Goal: Use online tool/utility: Utilize a website feature to perform a specific function

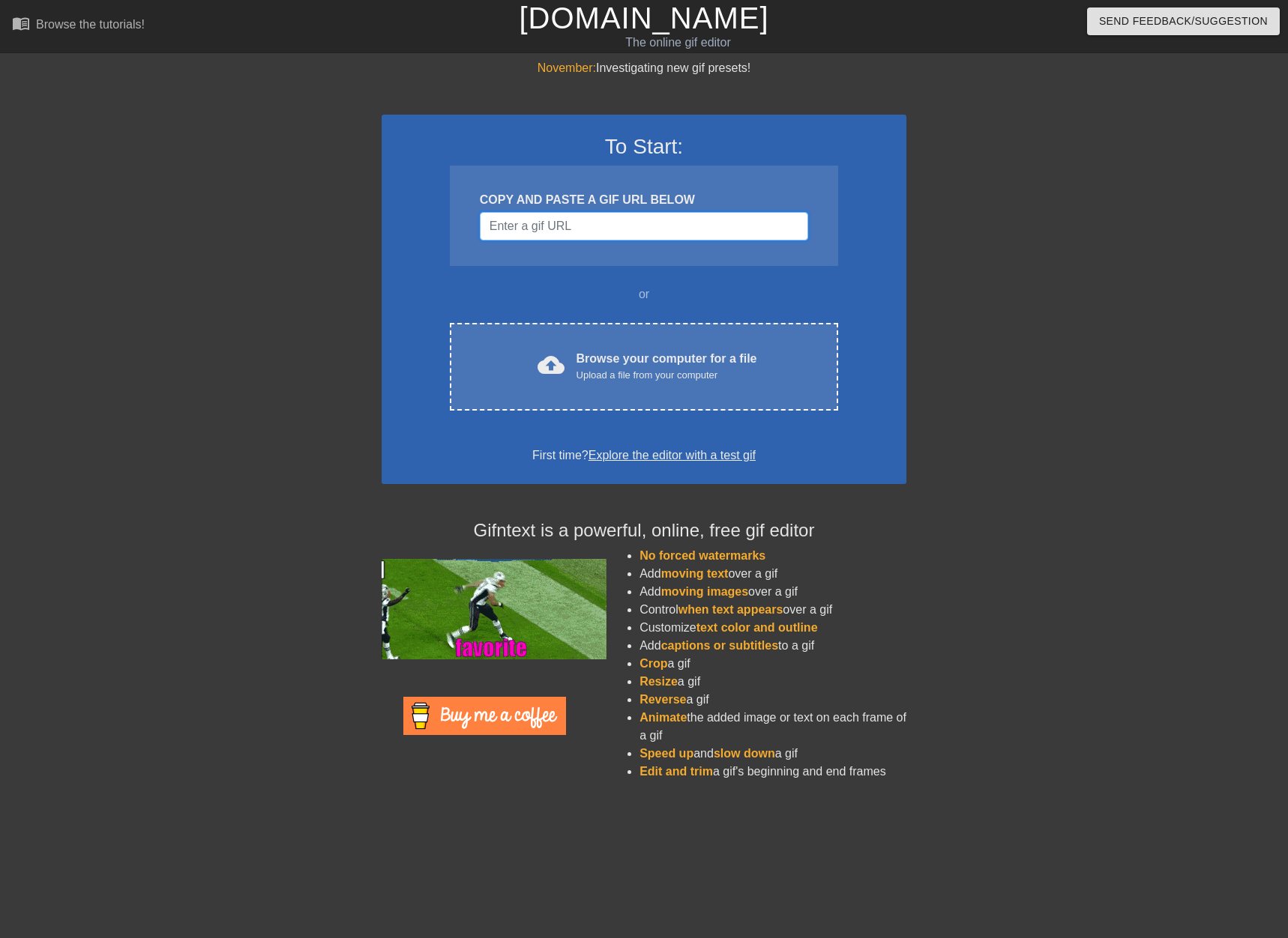
click at [539, 239] on input "Username" at bounding box center [644, 226] width 329 height 28
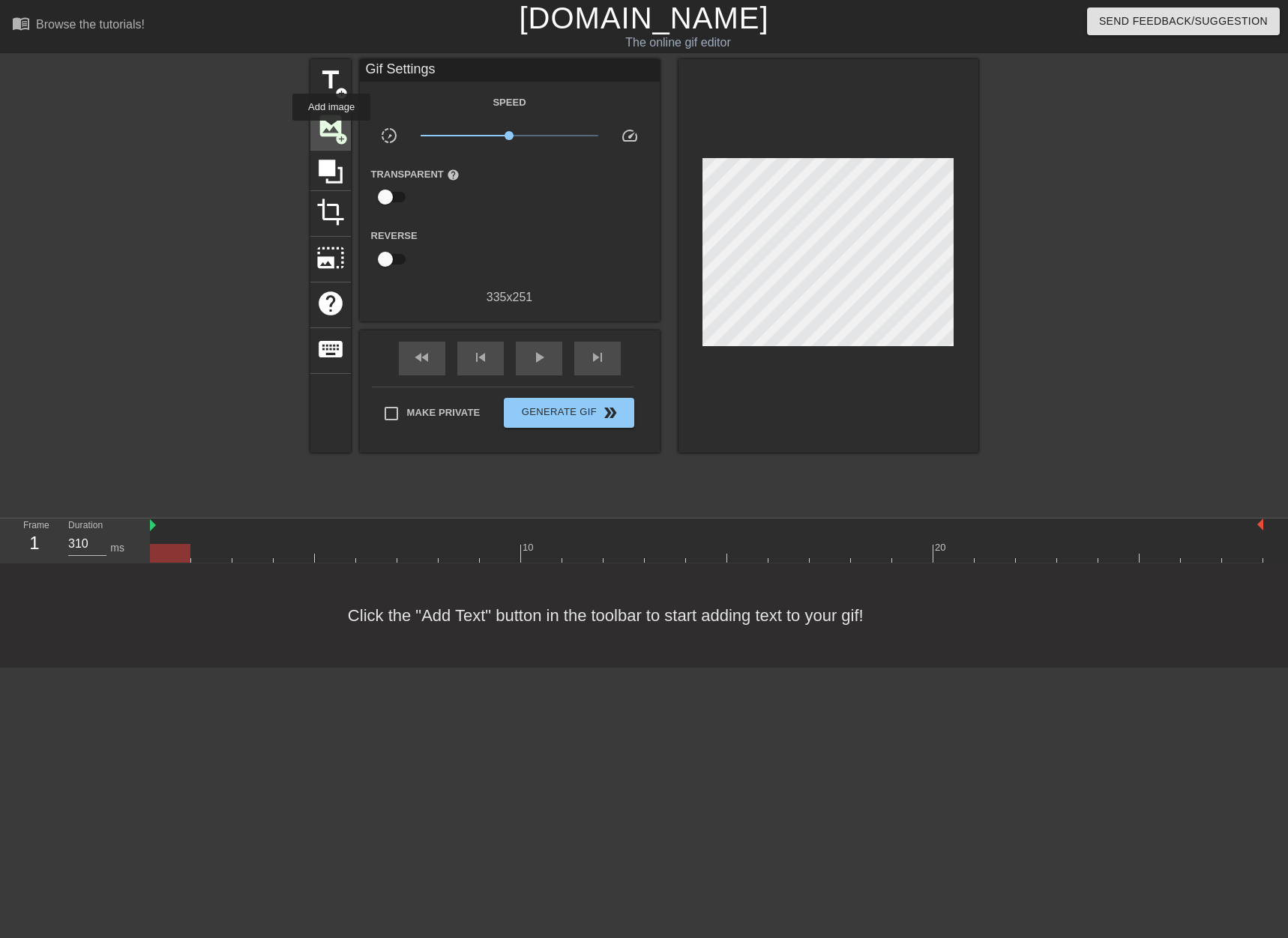
click at [332, 131] on span "image" at bounding box center [331, 126] width 29 height 28
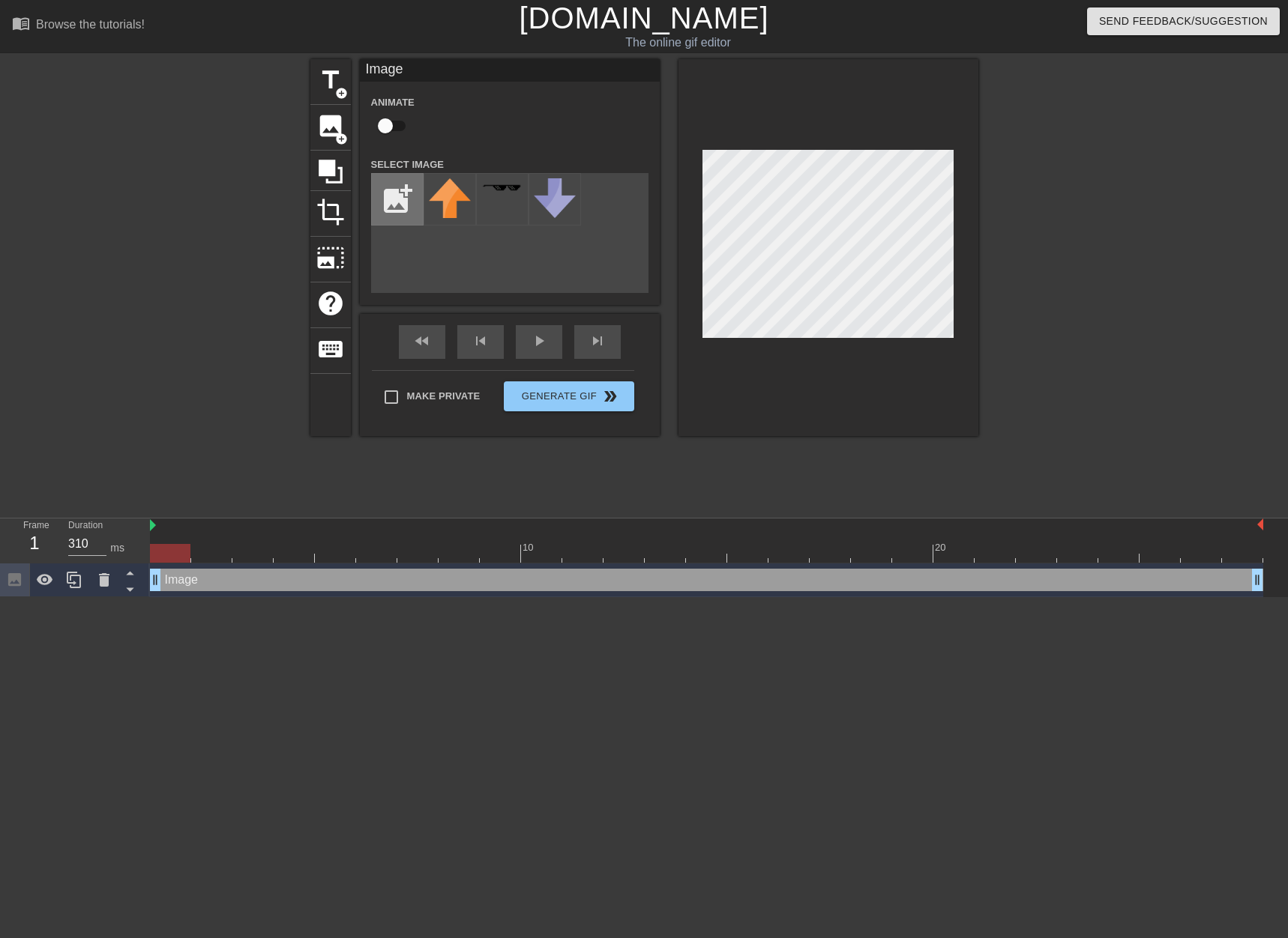
click at [398, 202] on input "file" at bounding box center [398, 199] width 51 height 51
type input "C:\fakepath\3.png"
click at [446, 205] on img at bounding box center [450, 195] width 42 height 34
click at [963, 297] on div at bounding box center [828, 247] width 300 height 377
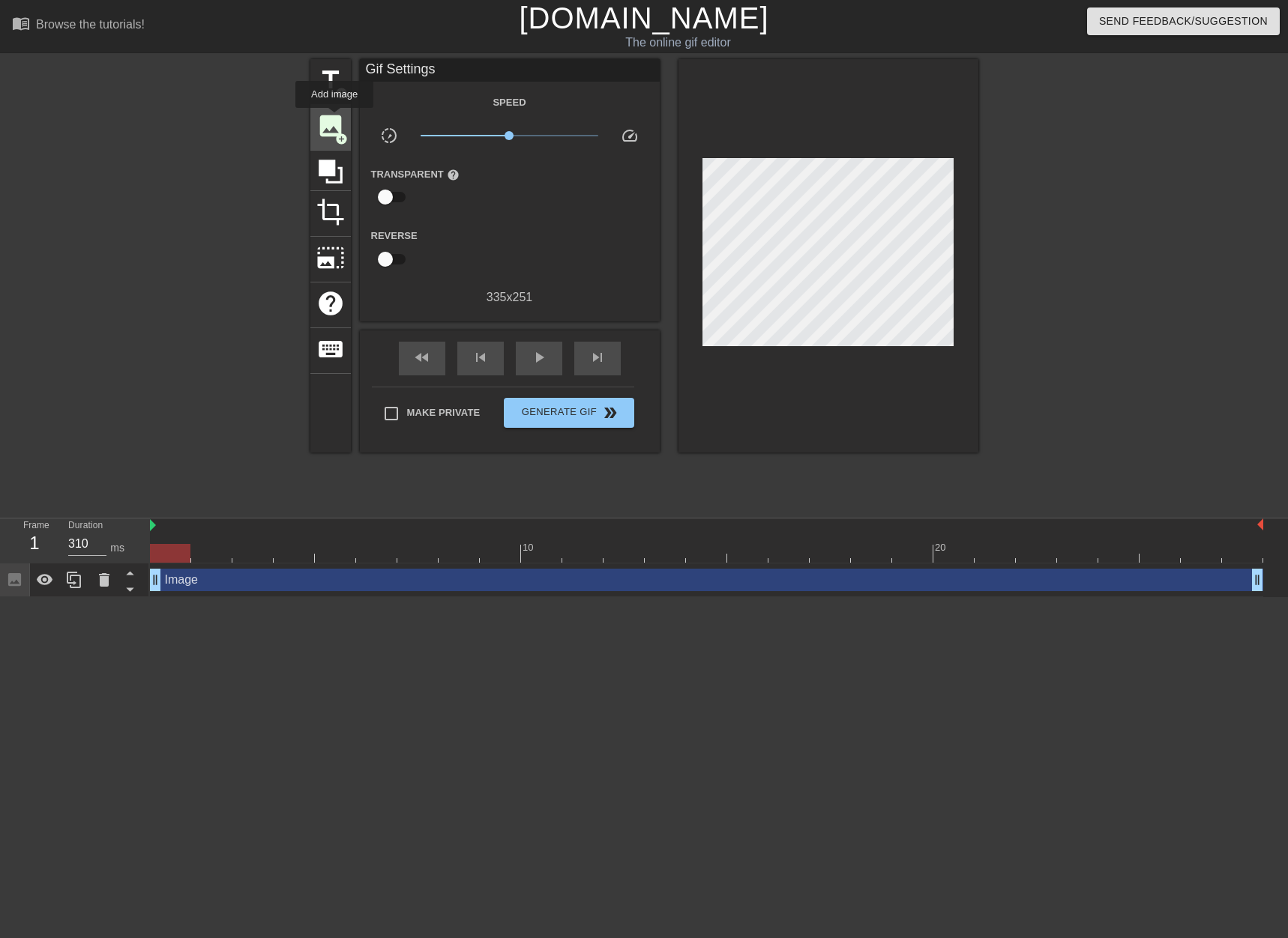
click at [330, 118] on span "image" at bounding box center [331, 126] width 29 height 28
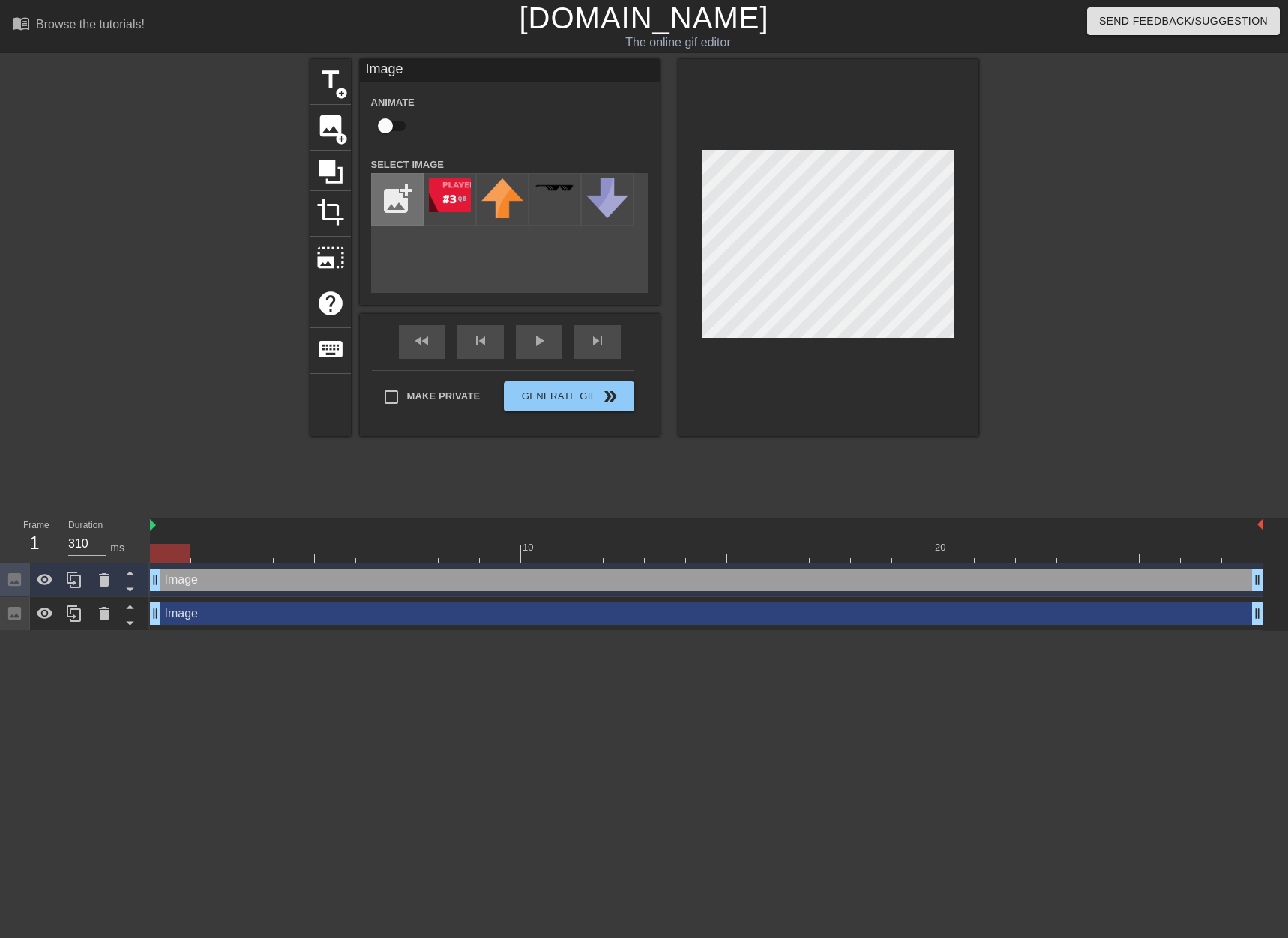
click at [394, 201] on input "file" at bounding box center [398, 199] width 51 height 51
type input "C:\fakepath\[PERSON_NAME].png"
click at [459, 208] on img at bounding box center [450, 196] width 42 height 35
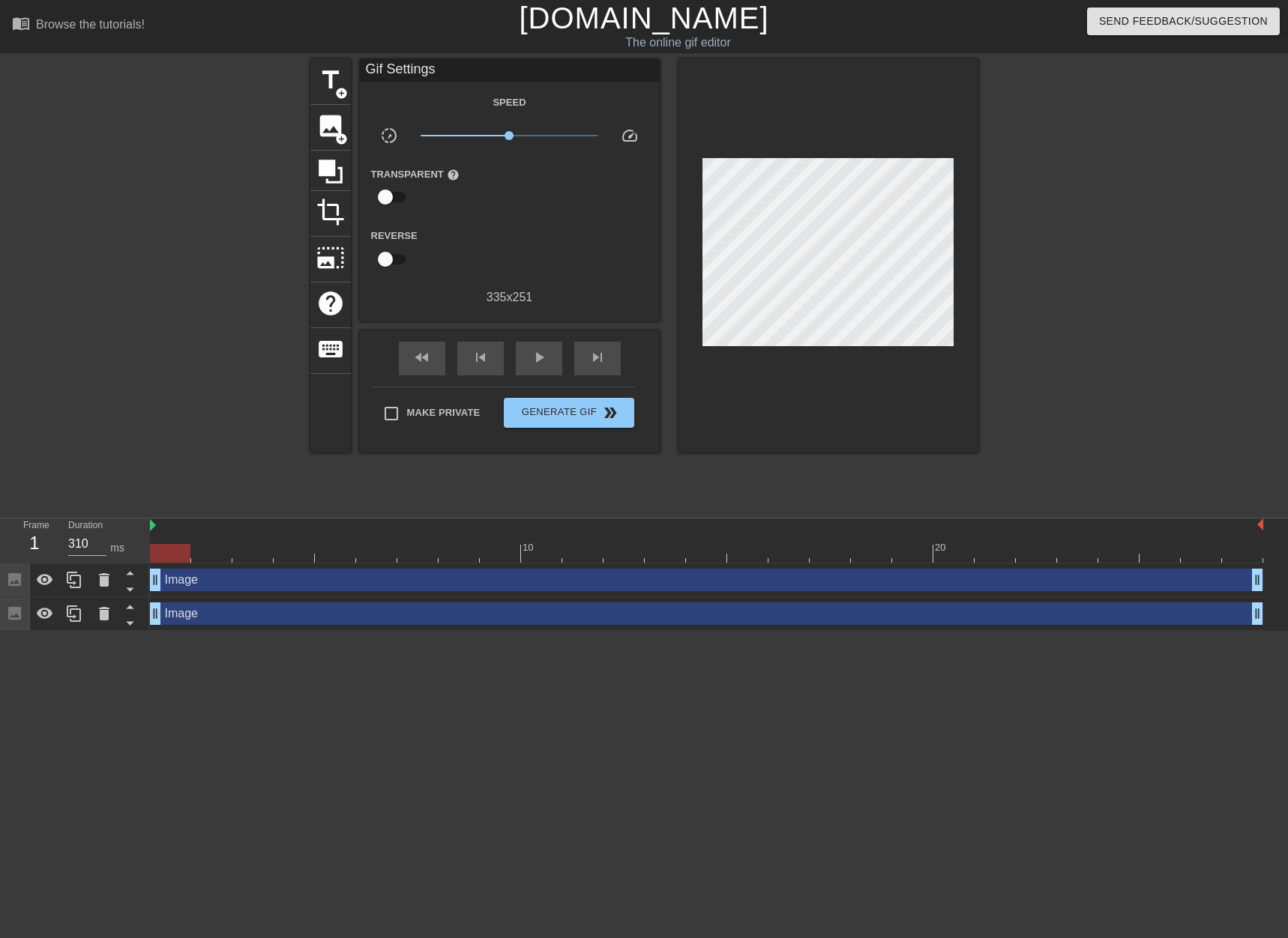
click at [956, 382] on div at bounding box center [828, 256] width 300 height 394
drag, startPoint x: 172, startPoint y: 550, endPoint x: -53, endPoint y: 511, distance: 228.4
click at [0, 511] on html "menu_book Browse the tutorials! [DOMAIN_NAME] The online gif editor Send Feedba…" at bounding box center [644, 315] width 1288 height 631
click at [335, 124] on span "image" at bounding box center [331, 126] width 29 height 28
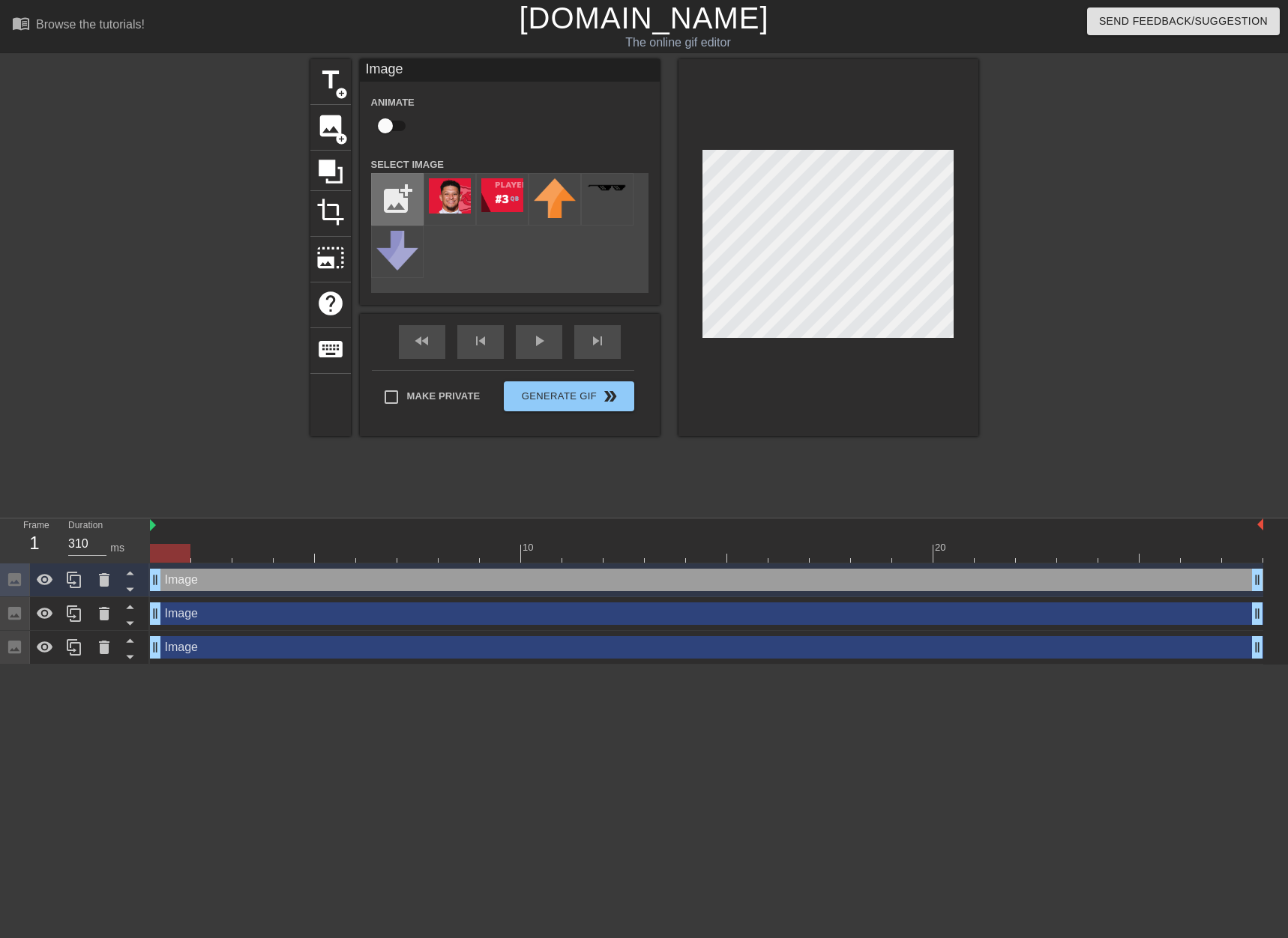
click at [397, 194] on input "file" at bounding box center [398, 199] width 51 height 51
type input "C:\fakepath\[PERSON_NAME].png"
click at [459, 201] on img at bounding box center [450, 203] width 42 height 50
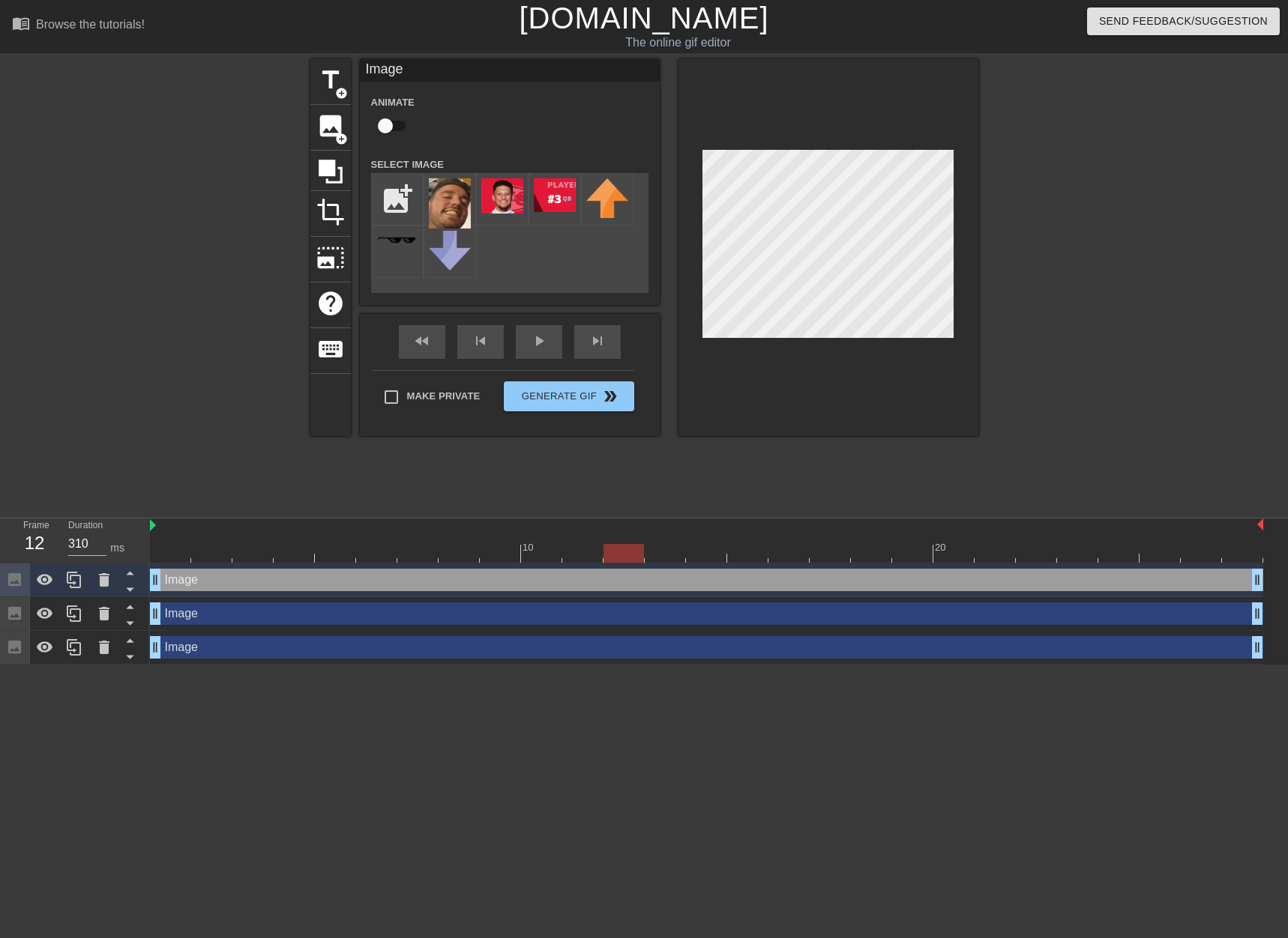
drag, startPoint x: 179, startPoint y: 556, endPoint x: 635, endPoint y: 573, distance: 456.3
click at [635, 575] on div "10 20 Image drag_handle drag_handle Image drag_handle drag_handle Image drag_ha…" at bounding box center [719, 592] width 1138 height 146
drag, startPoint x: 636, startPoint y: 555, endPoint x: 707, endPoint y: 571, distance: 72.8
click at [707, 571] on div "10 20 Image drag_handle drag_handle Image drag_handle drag_handle Image drag_ha…" at bounding box center [719, 592] width 1138 height 146
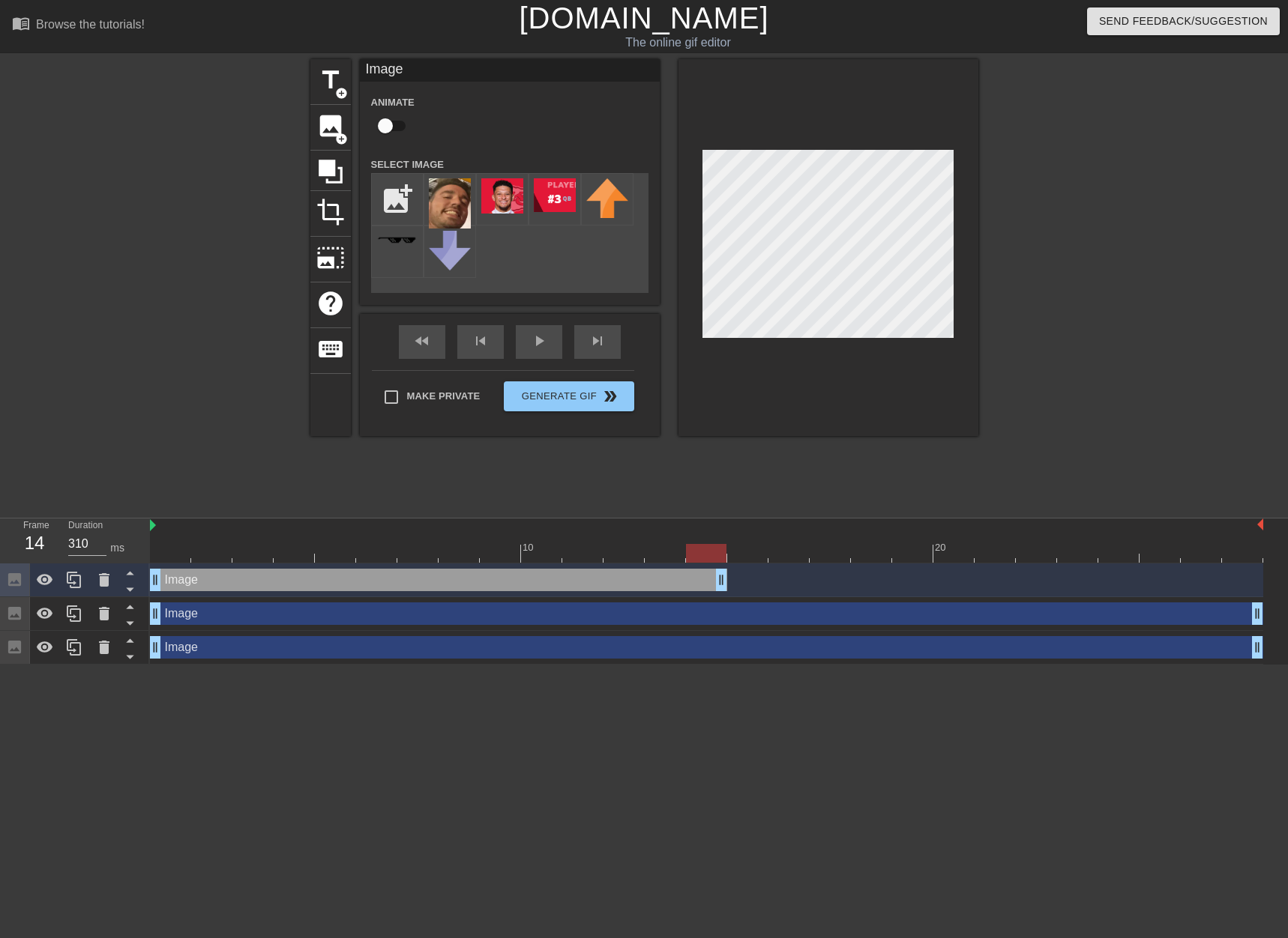
drag, startPoint x: 1255, startPoint y: 579, endPoint x: 715, endPoint y: 586, distance: 540.0
click at [75, 580] on icon at bounding box center [74, 580] width 18 height 18
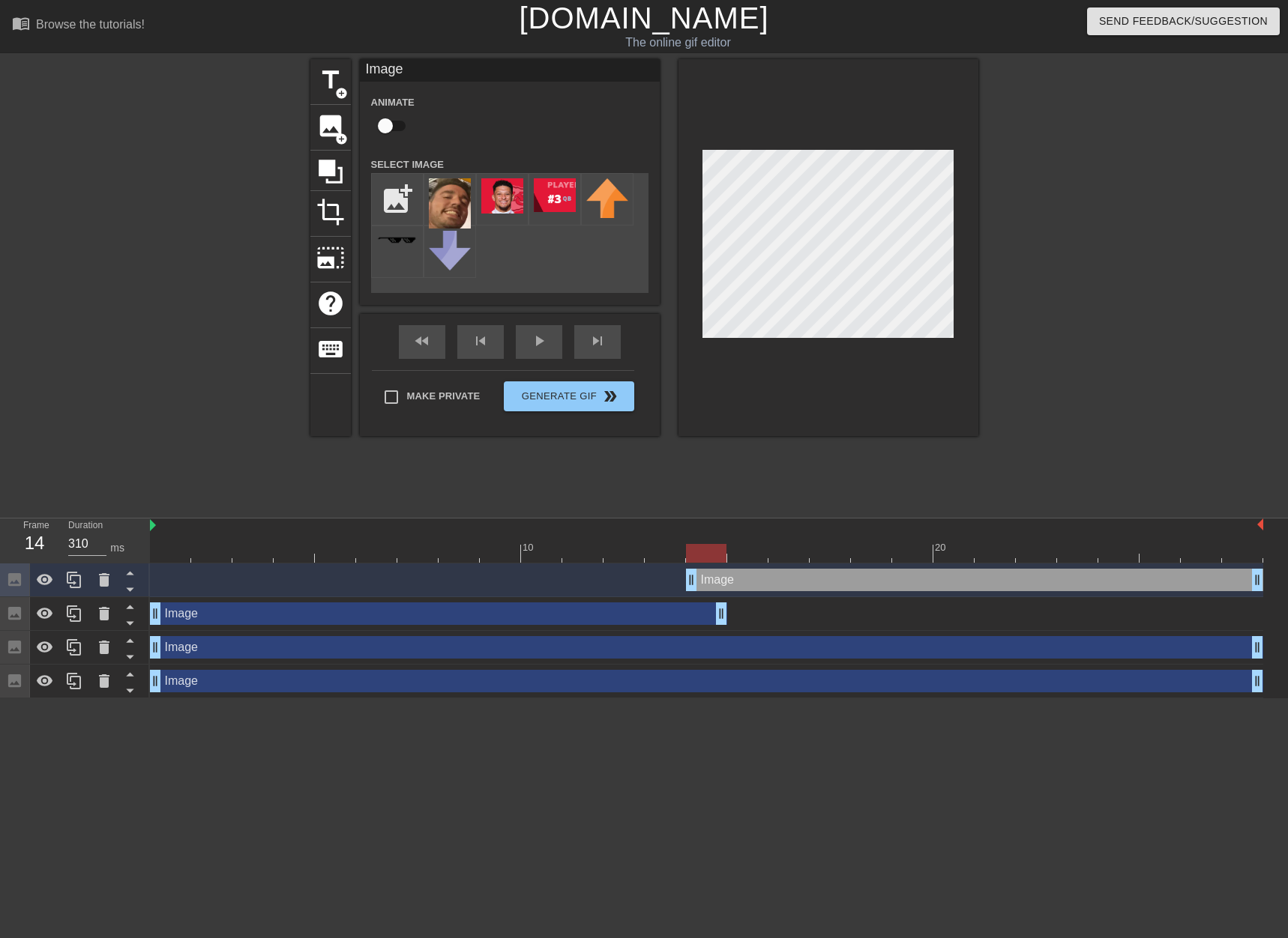
drag, startPoint x: 485, startPoint y: 585, endPoint x: 828, endPoint y: 574, distance: 343.2
click at [1050, 576] on div "Image drag_handle drag_handle" at bounding box center [974, 580] width 578 height 22
drag, startPoint x: 686, startPoint y: 583, endPoint x: 728, endPoint y: 580, distance: 42.1
drag, startPoint x: 741, startPoint y: 556, endPoint x: 5, endPoint y: 535, distance: 736.3
click at [4, 540] on div "Frame 1 Duration 310 ms 10 20 Image drag_handle drag_handle Image drag_handle d…" at bounding box center [644, 609] width 1288 height 180
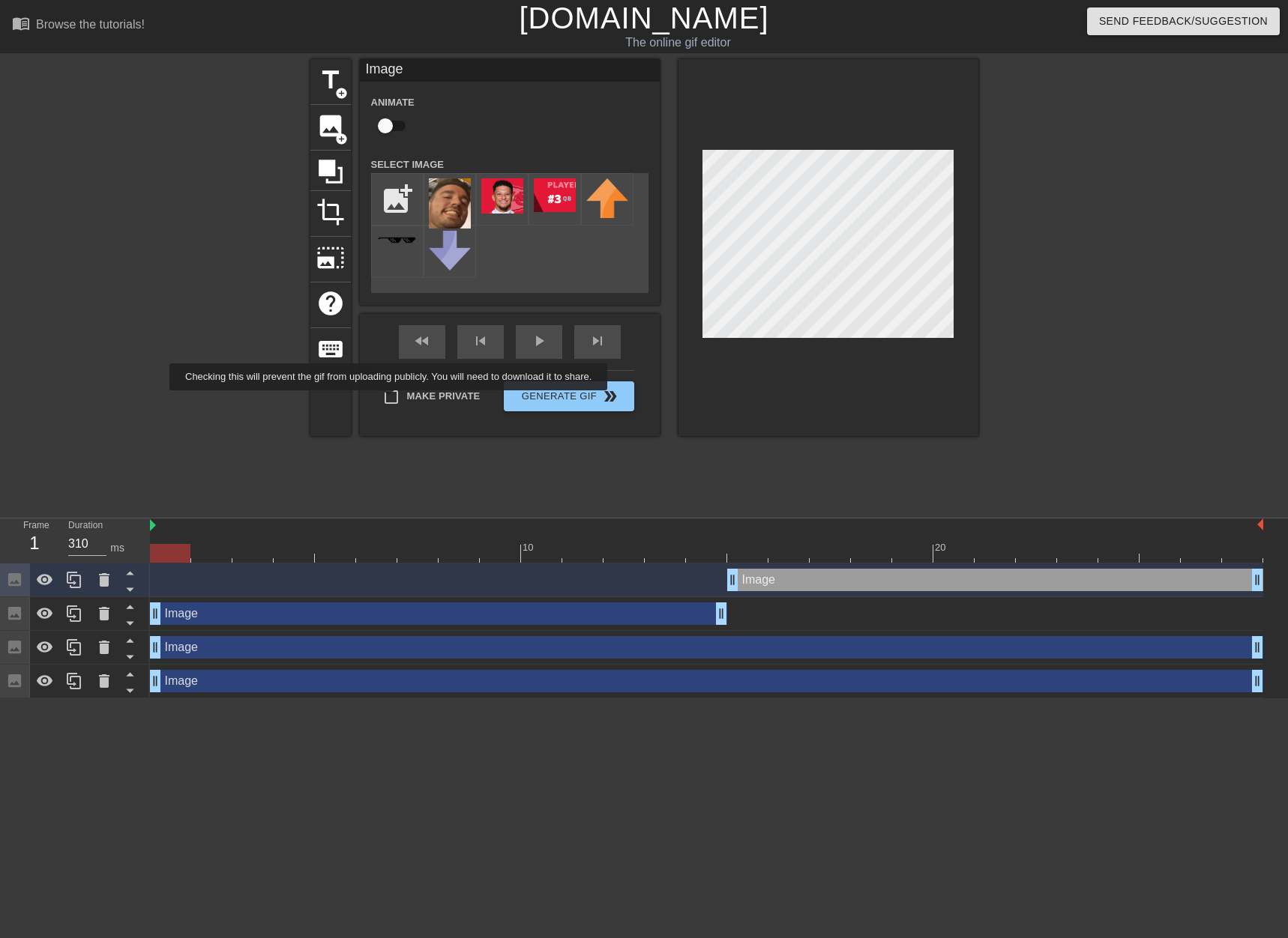
click at [392, 401] on input "Make Private" at bounding box center [392, 397] width 32 height 31
checkbox input "true"
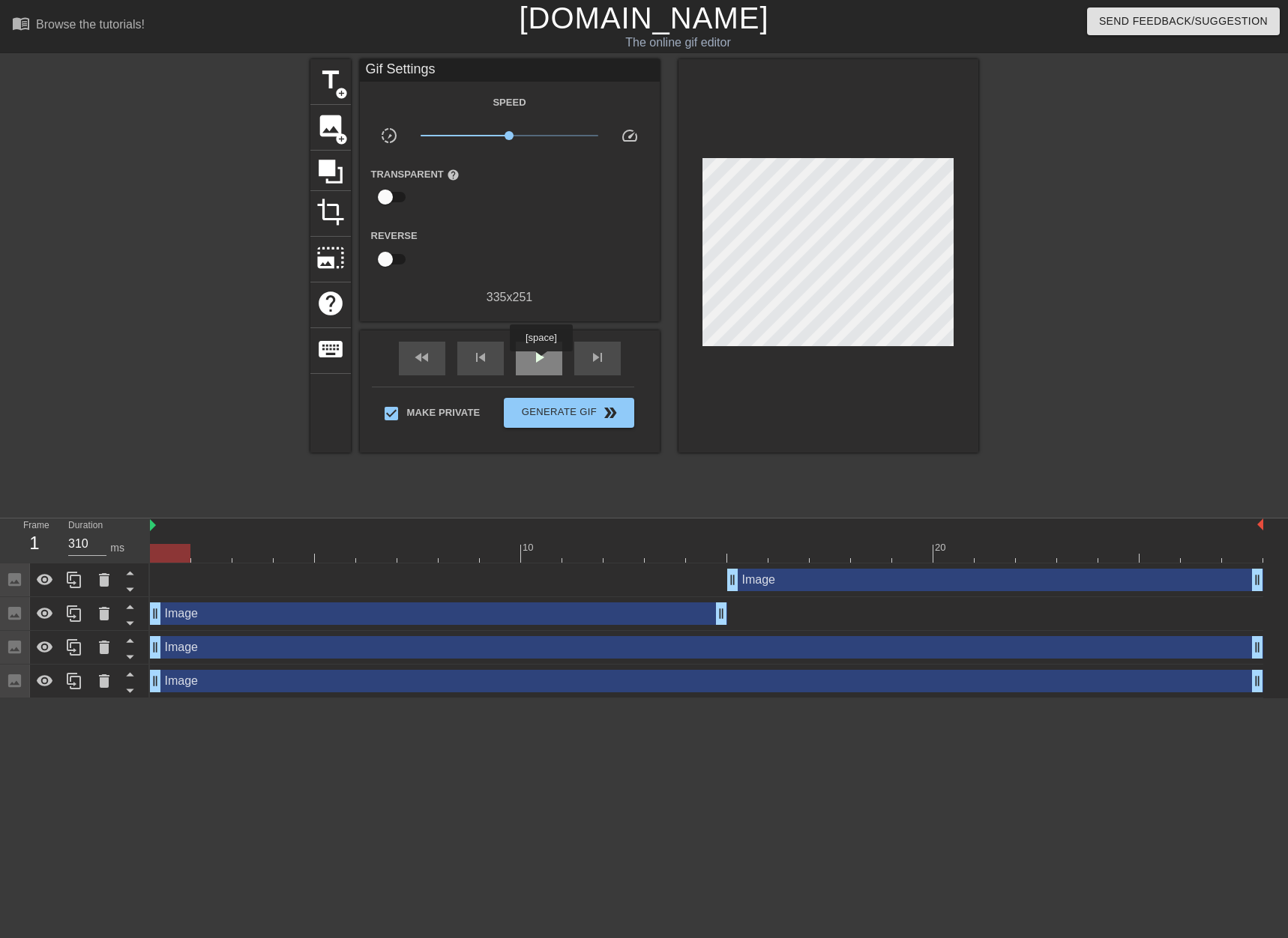
click at [541, 362] on span "play_arrow" at bounding box center [539, 358] width 18 height 18
click at [544, 360] on span "pause" at bounding box center [539, 358] width 18 height 18
click at [715, 556] on div at bounding box center [707, 553] width 1113 height 19
drag, startPoint x: 722, startPoint y: 616, endPoint x: 715, endPoint y: 593, distance: 24.0
drag, startPoint x: 722, startPoint y: 586, endPoint x: 697, endPoint y: 586, distance: 25.0
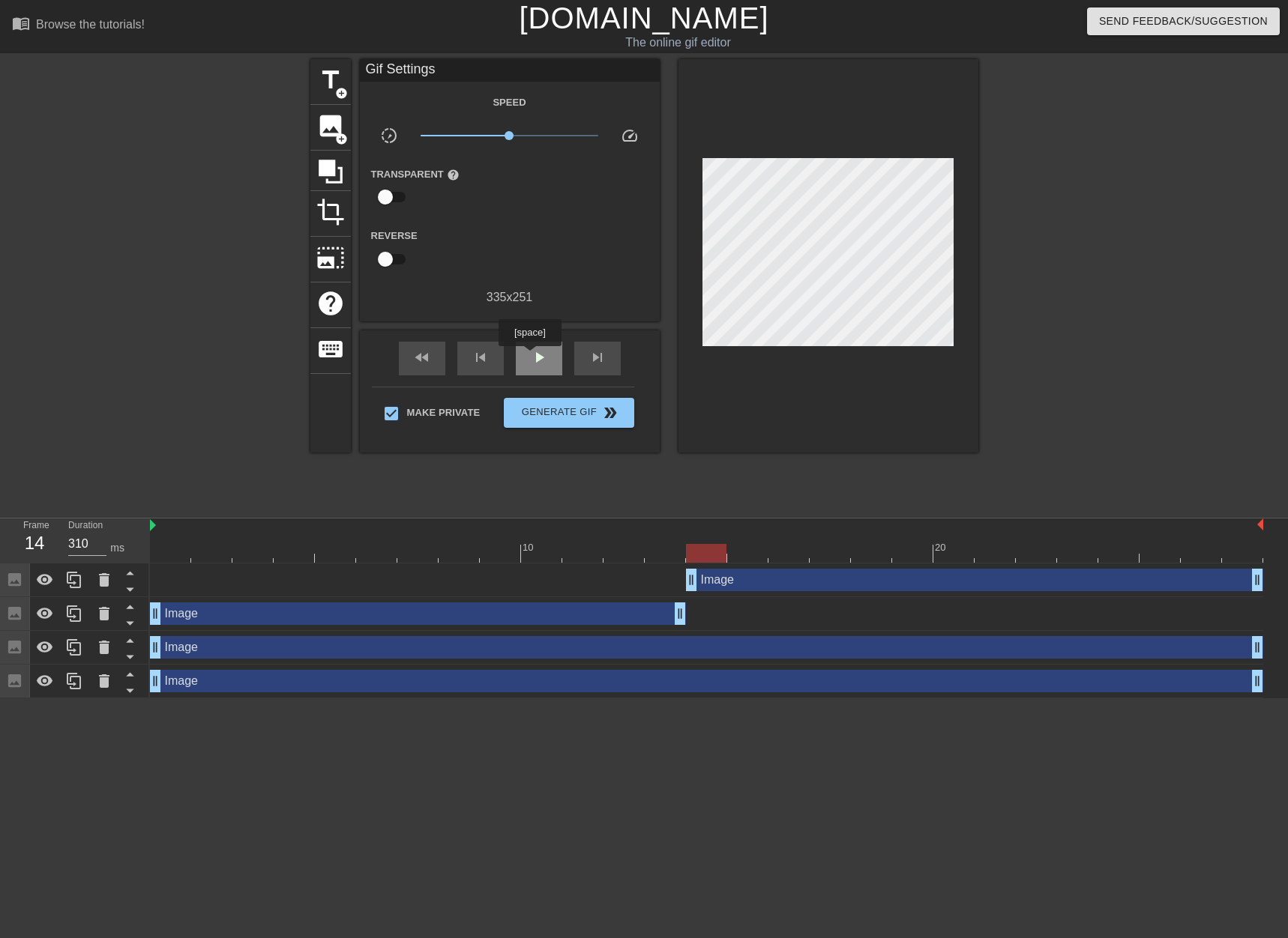
click at [530, 357] on span "play_arrow" at bounding box center [539, 358] width 18 height 18
click at [565, 411] on span "Generate Gif double_arrow" at bounding box center [569, 413] width 118 height 18
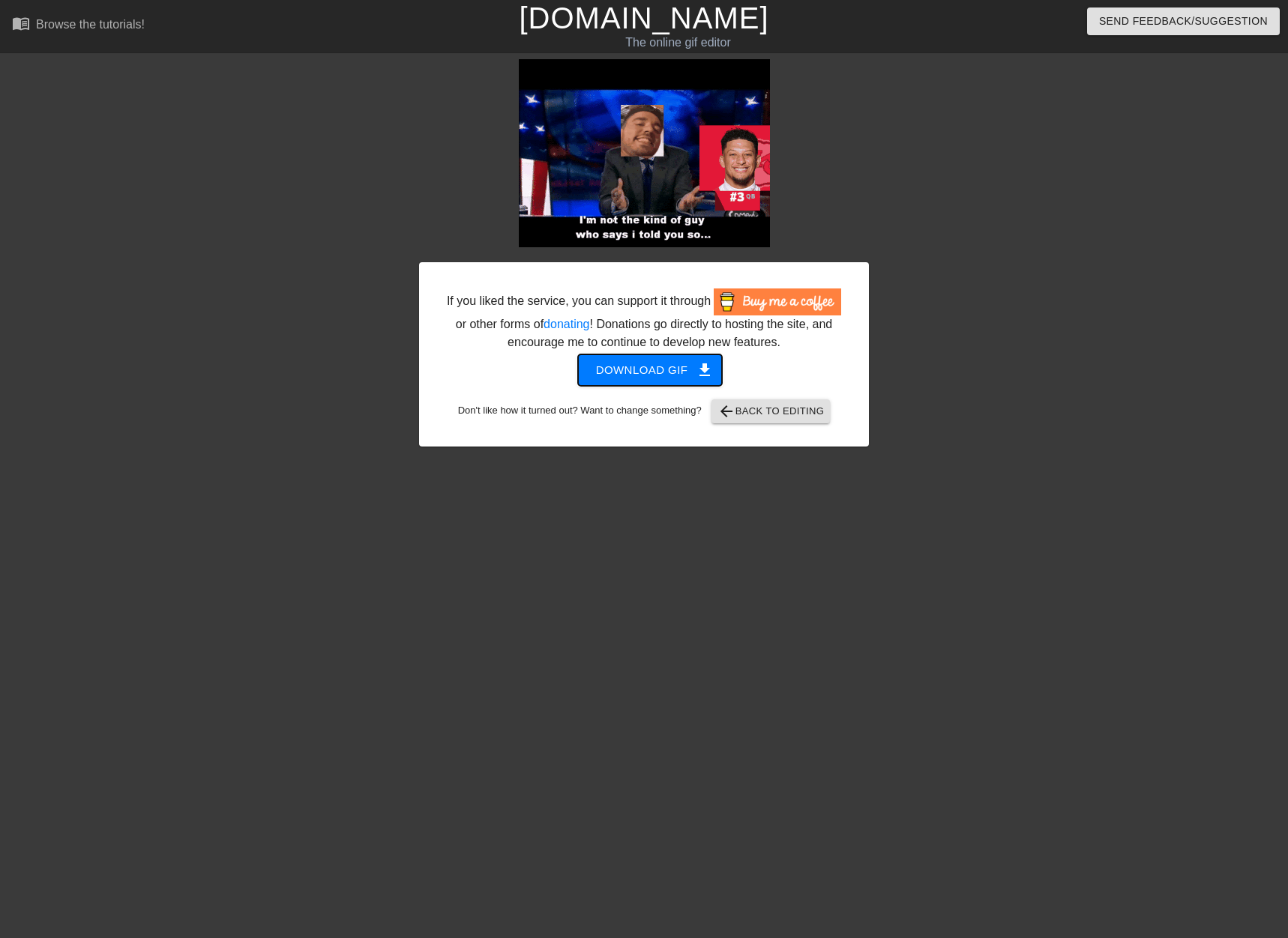
click at [653, 367] on span "Download gif get_app" at bounding box center [650, 370] width 109 height 19
